Goal: Entertainment & Leisure: Consume media (video, audio)

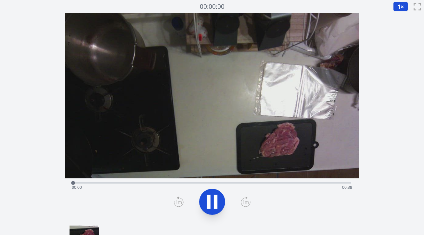
click at [147, 186] on div "Time elapsed: 00:00 Time remaining: 00:38" at bounding box center [212, 187] width 280 height 10
click at [161, 183] on div "Time elapsed: 00:10 Time remaining: 00:28" at bounding box center [212, 187] width 280 height 10
click at [181, 182] on div "Time elapsed: 00:11 Time remaining: 00:27" at bounding box center [212, 187] width 280 height 10
click at [214, 181] on div "Time elapsed: 00:15 Time remaining: 00:23" at bounding box center [212, 182] width 278 height 8
click at [233, 182] on div "Time elapsed: 00:20 Time remaining: 00:18" at bounding box center [212, 187] width 280 height 10
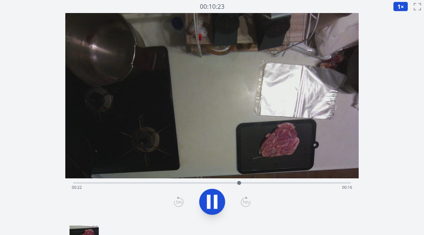
click at [261, 181] on div "Time elapsed: 00:22 Time remaining: 00:16" at bounding box center [212, 182] width 278 height 8
click at [278, 182] on div "Time elapsed: 00:26 Time remaining: 00:12" at bounding box center [212, 187] width 280 height 10
click at [289, 184] on div at bounding box center [288, 183] width 10 height 10
click at [308, 182] on div "Time elapsed: 00:37 Time remaining: 00:00" at bounding box center [212, 187] width 280 height 10
click at [314, 183] on div "Time elapsed: 00:31 Time remaining: 00:06" at bounding box center [212, 187] width 280 height 10
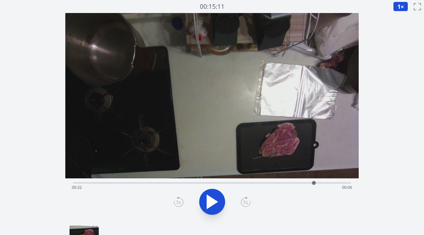
click at [323, 183] on div "Time elapsed: 00:32 Time remaining: 00:06" at bounding box center [212, 187] width 280 height 10
click at [316, 182] on div "Time elapsed: 00:34 Time remaining: 00:04" at bounding box center [212, 187] width 280 height 10
click at [310, 182] on div "Time elapsed: 00:33 Time remaining: 00:05" at bounding box center [212, 187] width 280 height 10
click at [155, 183] on div "Time elapsed: 00:33 Time remaining: 00:04" at bounding box center [212, 187] width 280 height 10
click at [138, 181] on div "Time elapsed: 00:12 Time remaining: 00:26" at bounding box center [212, 182] width 278 height 8
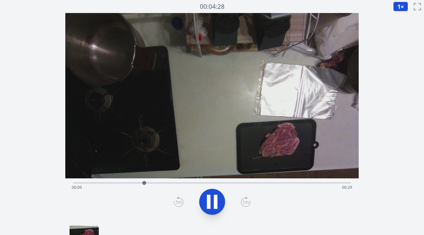
click at [116, 182] on div "Time elapsed: 00:09 Time remaining: 00:29" at bounding box center [212, 187] width 280 height 10
click at [214, 197] on icon at bounding box center [216, 201] width 4 height 14
click at [179, 198] on icon at bounding box center [179, 201] width 10 height 10
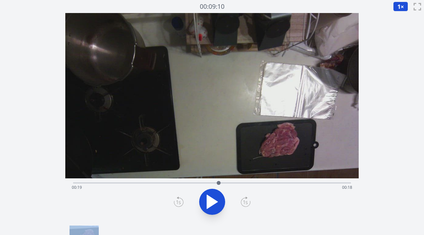
click at [179, 198] on icon at bounding box center [179, 201] width 10 height 10
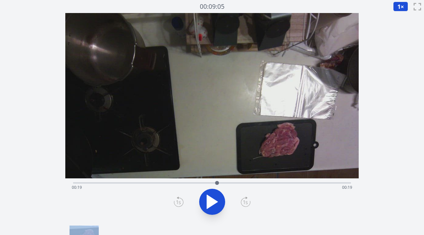
click at [179, 198] on icon at bounding box center [179, 201] width 10 height 10
click at [179, 200] on icon at bounding box center [179, 201] width 10 height 10
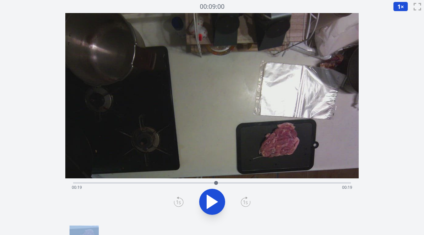
click at [179, 200] on icon at bounding box center [179, 201] width 10 height 10
click at [205, 182] on div "Time elapsed: 00:19 Time remaining: 00:19" at bounding box center [212, 182] width 278 height 8
click at [134, 183] on div "Time elapsed: 00:20 Time remaining: 00:18" at bounding box center [212, 187] width 280 height 10
click at [142, 182] on div "Time elapsed: 00:19 Time remaining: 00:19" at bounding box center [212, 187] width 280 height 10
click at [135, 182] on div "Time elapsed: 00:10 Time remaining: 00:28" at bounding box center [212, 187] width 280 height 10
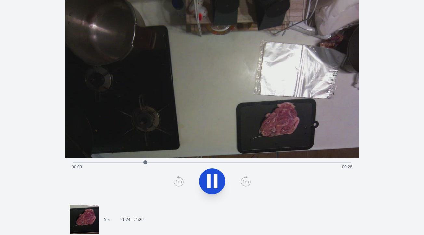
scroll to position [23, 0]
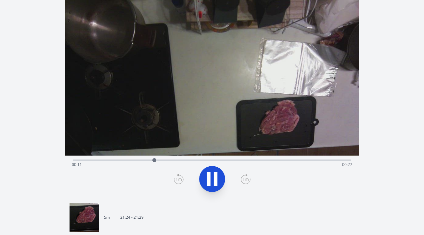
click at [131, 158] on div "Time elapsed: 00:11 Time remaining: 00:27" at bounding box center [212, 159] width 278 height 8
click at [117, 159] on div "Time elapsed: 00:10 Time remaining: 00:28" at bounding box center [212, 159] width 278 height 8
click at [110, 158] on div "Time elapsed: 00:06 Time remaining: 00:32" at bounding box center [212, 159] width 278 height 8
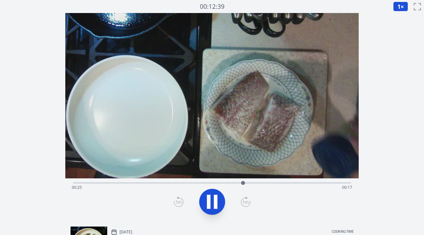
click at [151, 183] on div "Time elapsed: 00:25 Time remaining: 00:17" at bounding box center [212, 187] width 280 height 10
click at [165, 182] on div "Time elapsed: 00:36 Time remaining: 00:06" at bounding box center [212, 187] width 280 height 10
click at [158, 182] on div "Time elapsed: 00:16 Time remaining: 00:26" at bounding box center [212, 187] width 280 height 10
click at [147, 182] on div "Time elapsed: 00:13 Time remaining: 00:28" at bounding box center [212, 187] width 280 height 10
click at [143, 182] on div "Time elapsed: 00:12 Time remaining: 00:30" at bounding box center [212, 187] width 280 height 10
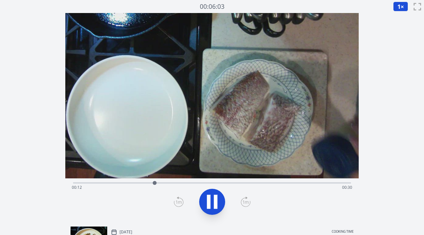
click at [142, 182] on div "Time elapsed: 00:12 Time remaining: 00:30" at bounding box center [212, 187] width 280 height 10
click at [138, 182] on div "Time elapsed: 00:11 Time remaining: 00:31" at bounding box center [212, 187] width 280 height 10
click at [134, 181] on div "Time elapsed: 00:10 Time remaining: 00:32" at bounding box center [212, 182] width 278 height 8
click at [131, 181] on div "Time elapsed: 00:09 Time remaining: 00:32" at bounding box center [212, 182] width 278 height 8
click at [129, 181] on div "Time elapsed: 00:09 Time remaining: 00:33" at bounding box center [212, 182] width 278 height 8
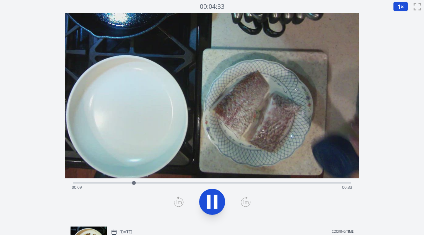
click at [217, 207] on icon at bounding box center [212, 201] width 18 height 18
click at [120, 184] on div "Time elapsed: 00:09 Time remaining: 00:33" at bounding box center [212, 187] width 280 height 10
click at [125, 183] on div "Time elapsed: 00:06 Time remaining: 00:35" at bounding box center [212, 187] width 280 height 10
click at [127, 183] on div at bounding box center [126, 183] width 10 height 10
click at [227, 182] on div "Time elapsed: 00:04 Time remaining: 00:38" at bounding box center [212, 187] width 280 height 10
